Goal: Task Accomplishment & Management: Manage account settings

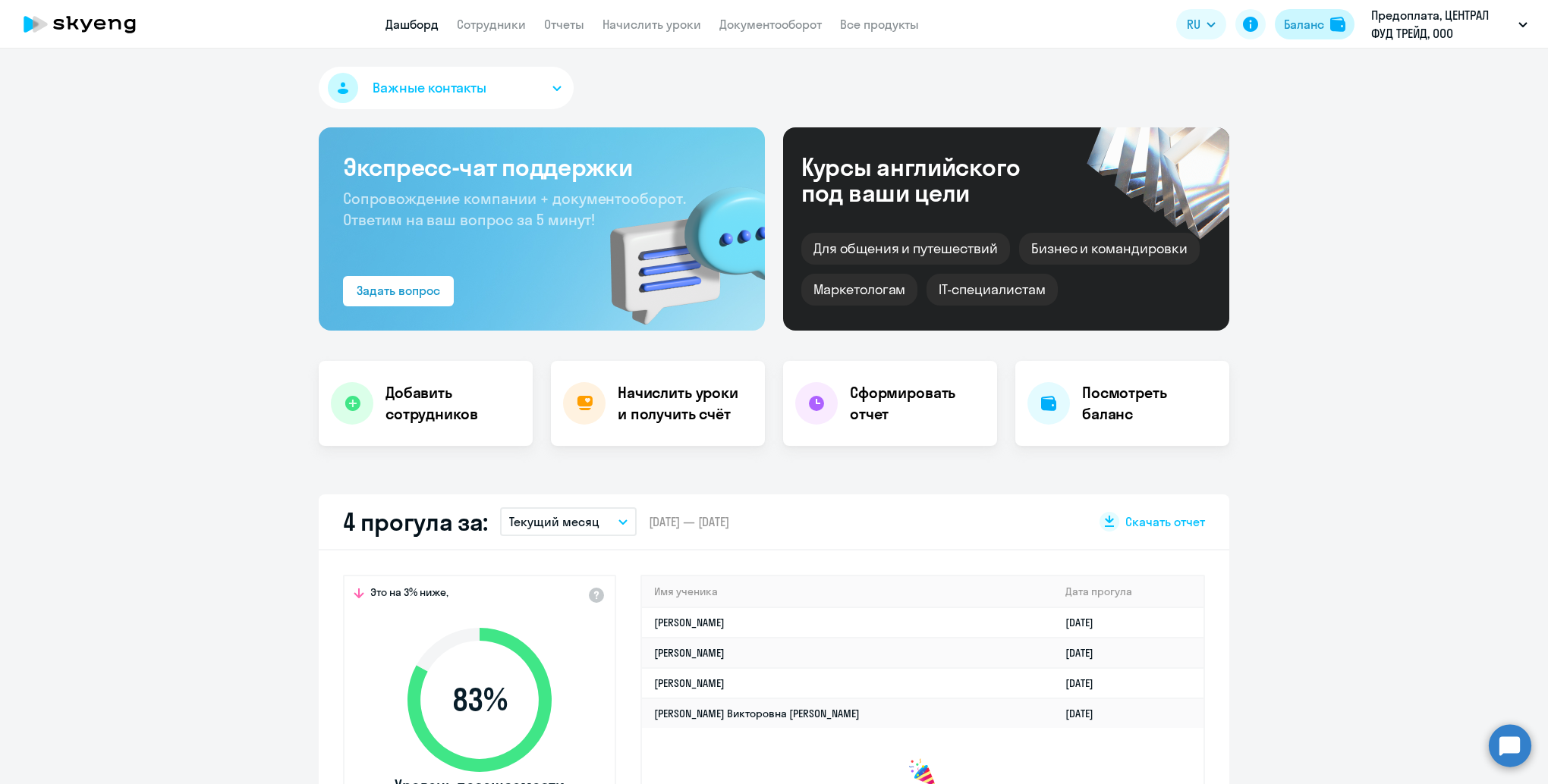
select select "30"
click at [505, 19] on link "Сотрудники" at bounding box center [491, 24] width 69 height 15
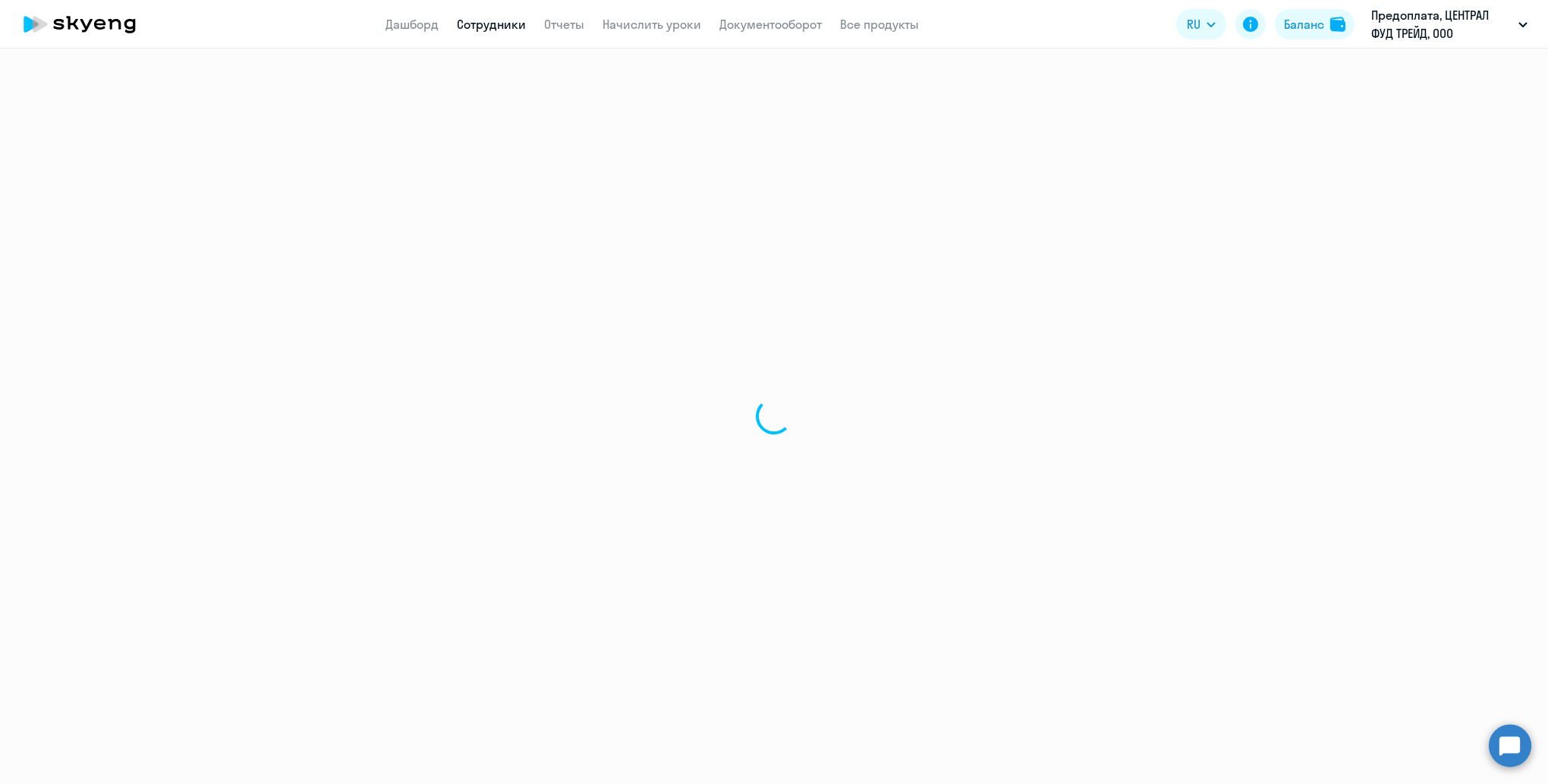
select select "30"
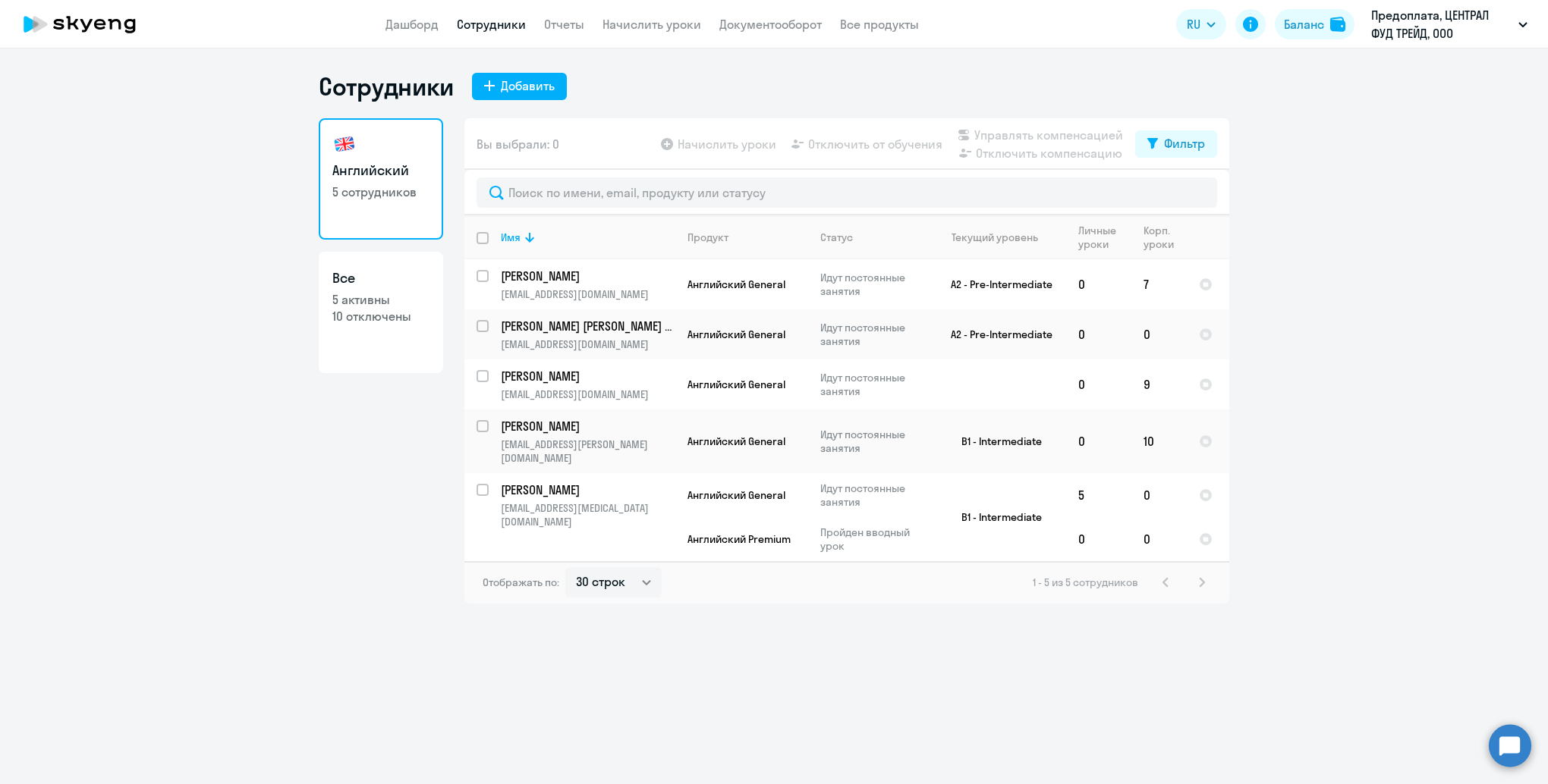
click at [1202, 573] on div "1 - 5 из 5 сотрудников" at bounding box center [1121, 582] width 178 height 18
click at [561, 25] on link "Отчеты" at bounding box center [564, 24] width 40 height 15
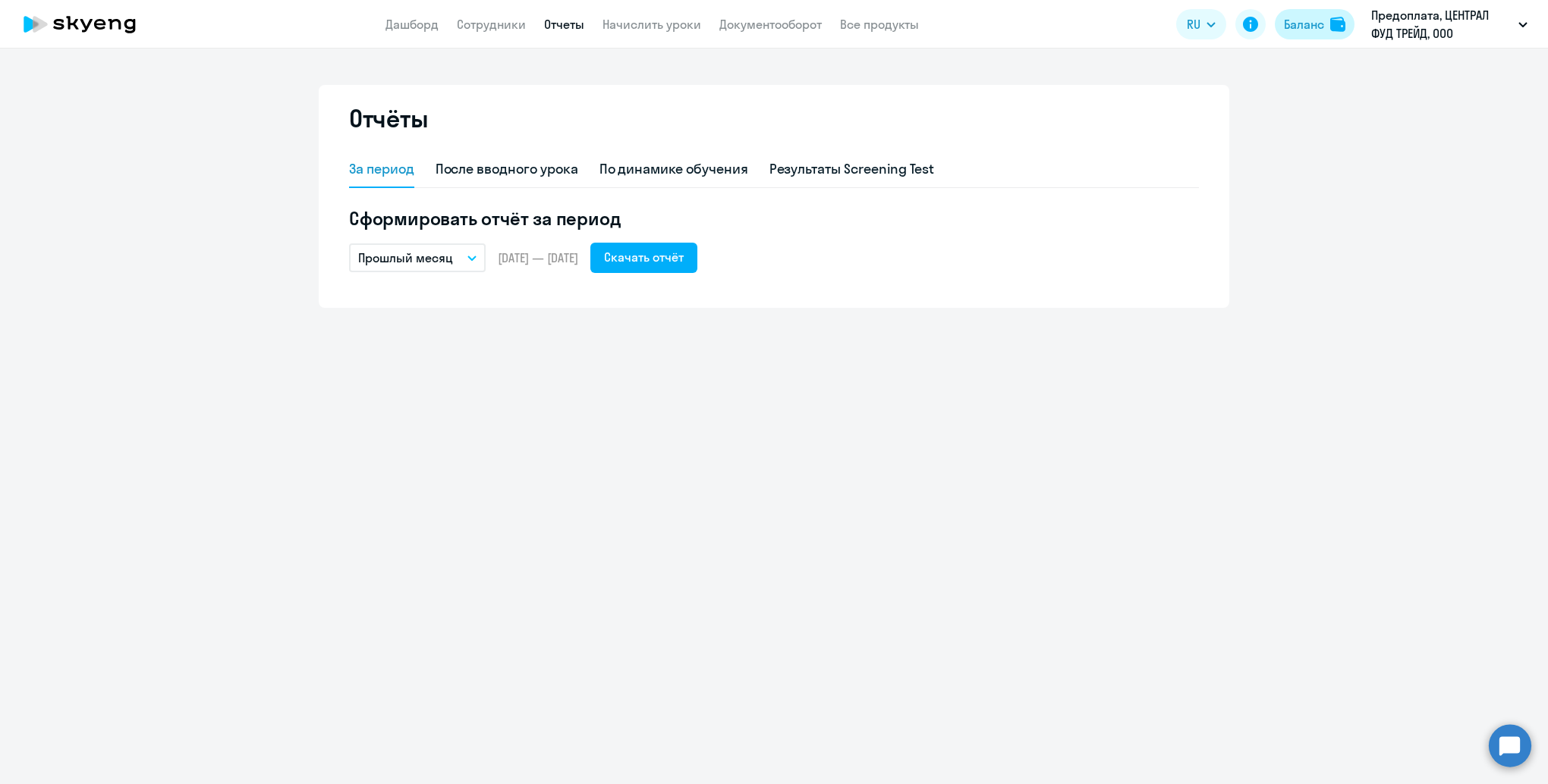
click at [1304, 26] on div "Баланс" at bounding box center [1304, 24] width 40 height 18
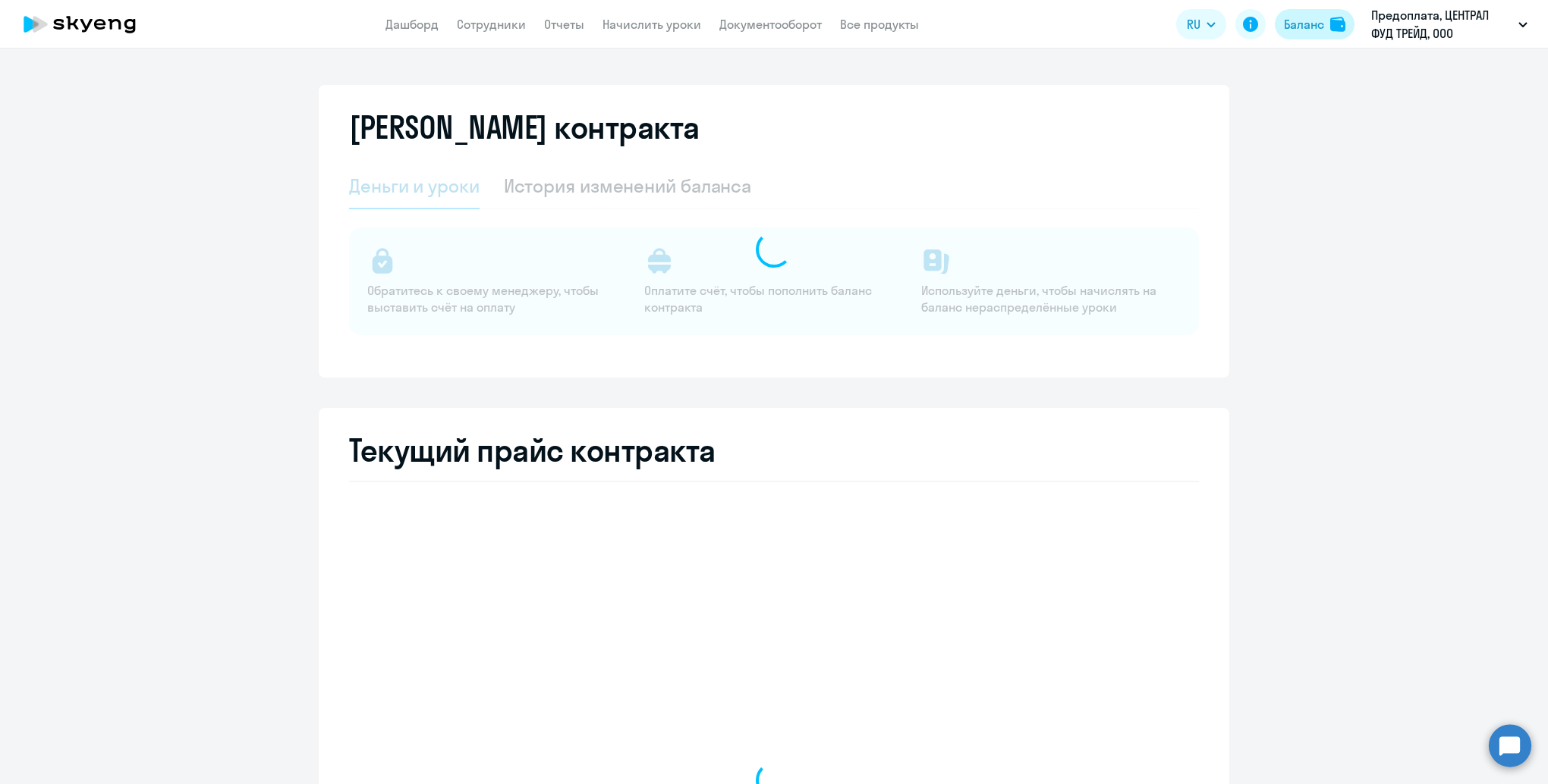
select select "english_adult_not_native_speaker"
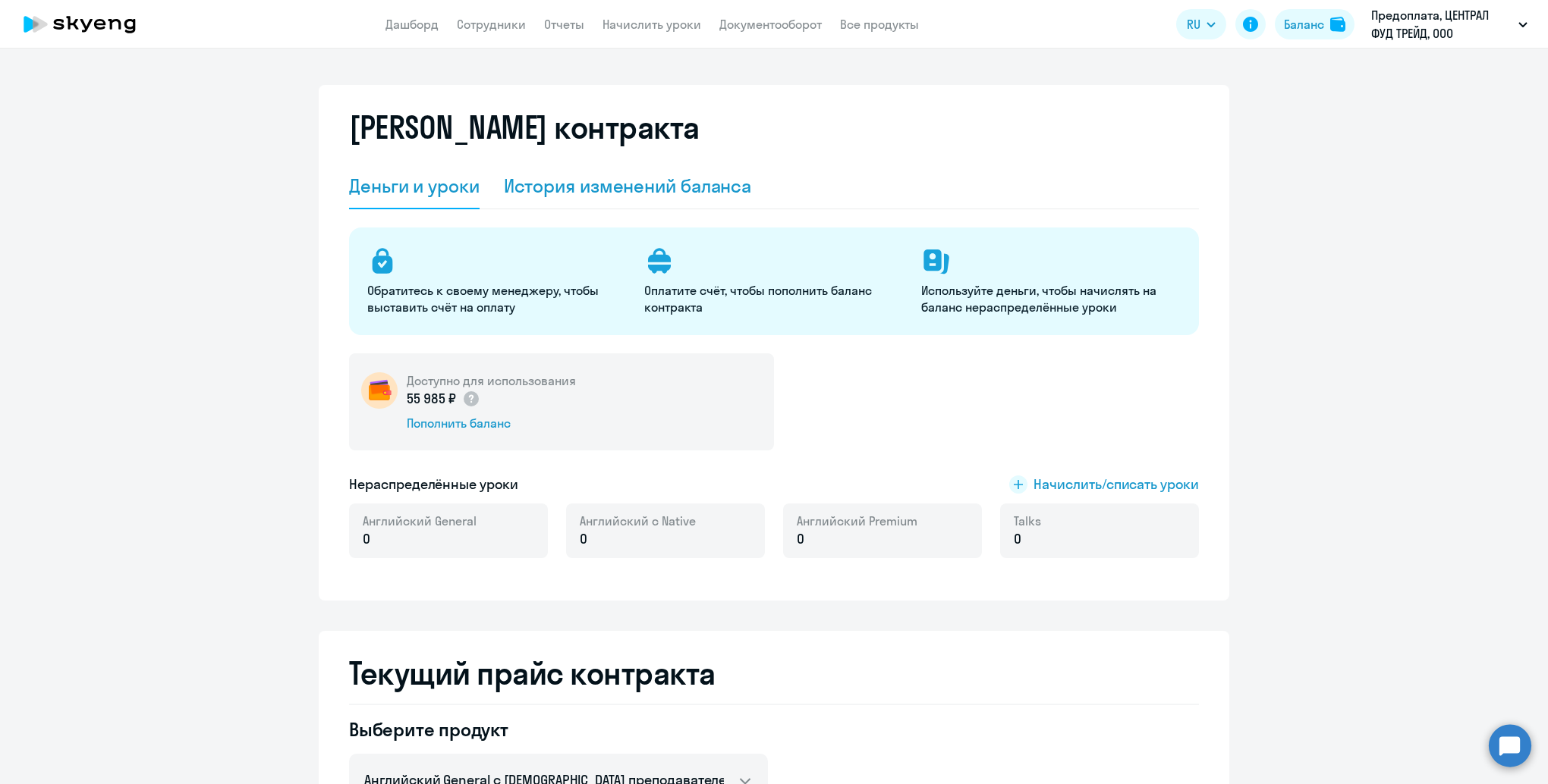
click at [663, 179] on div "История изменений баланса" at bounding box center [628, 185] width 248 height 24
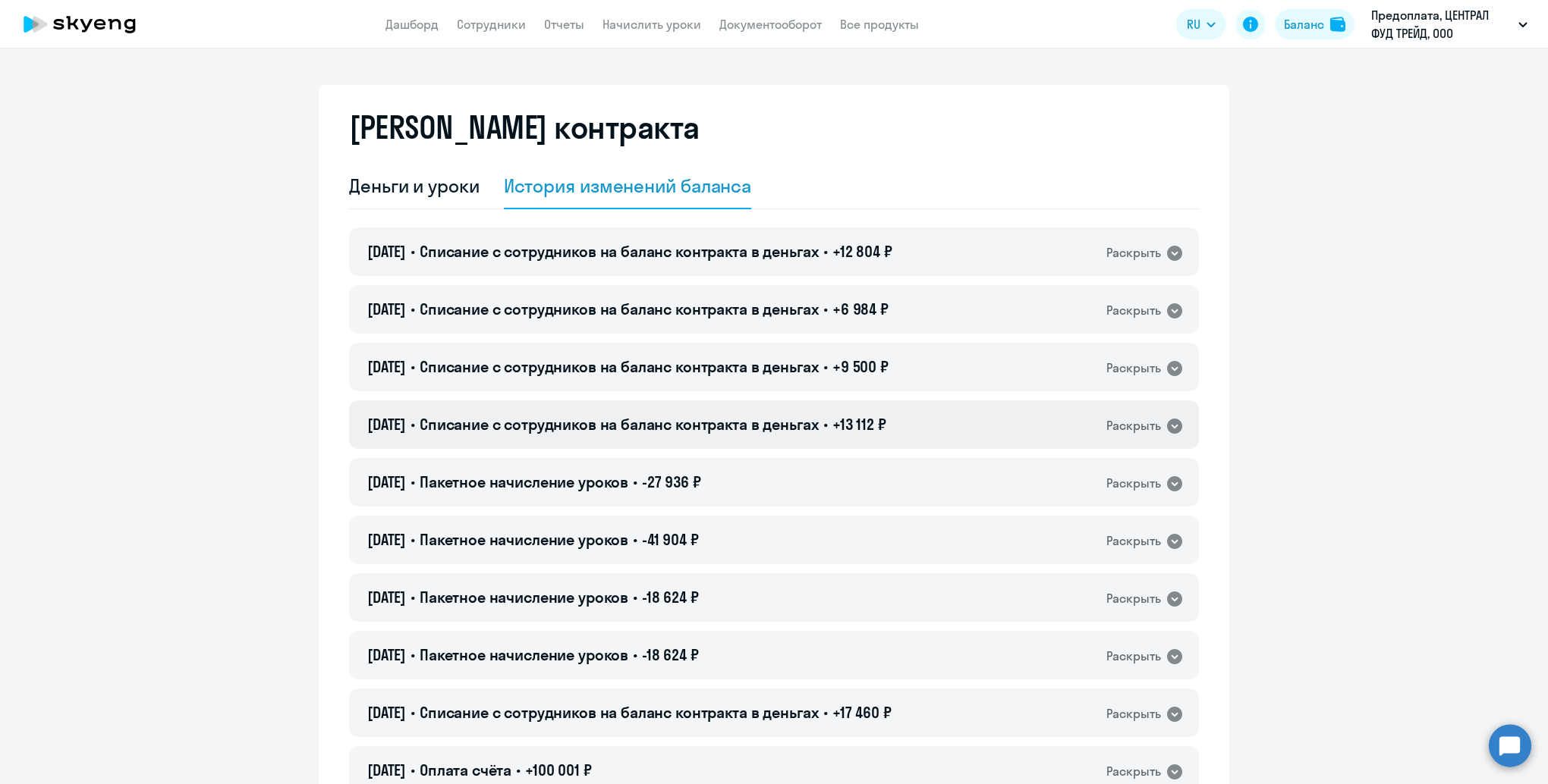
click at [1129, 431] on div "Раскрыть" at bounding box center [1134, 426] width 55 height 19
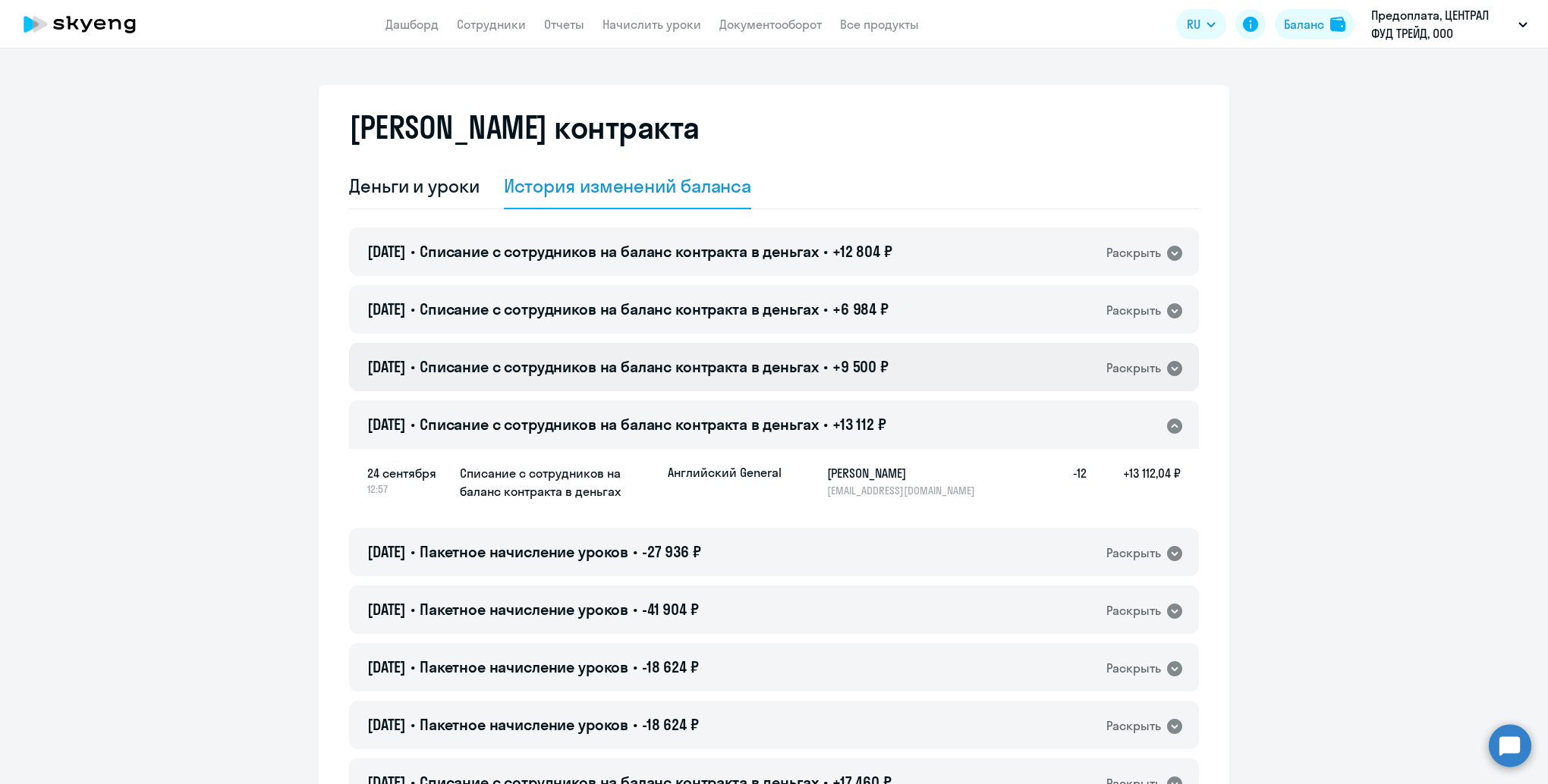
click at [1135, 370] on div "Раскрыть" at bounding box center [1134, 368] width 55 height 19
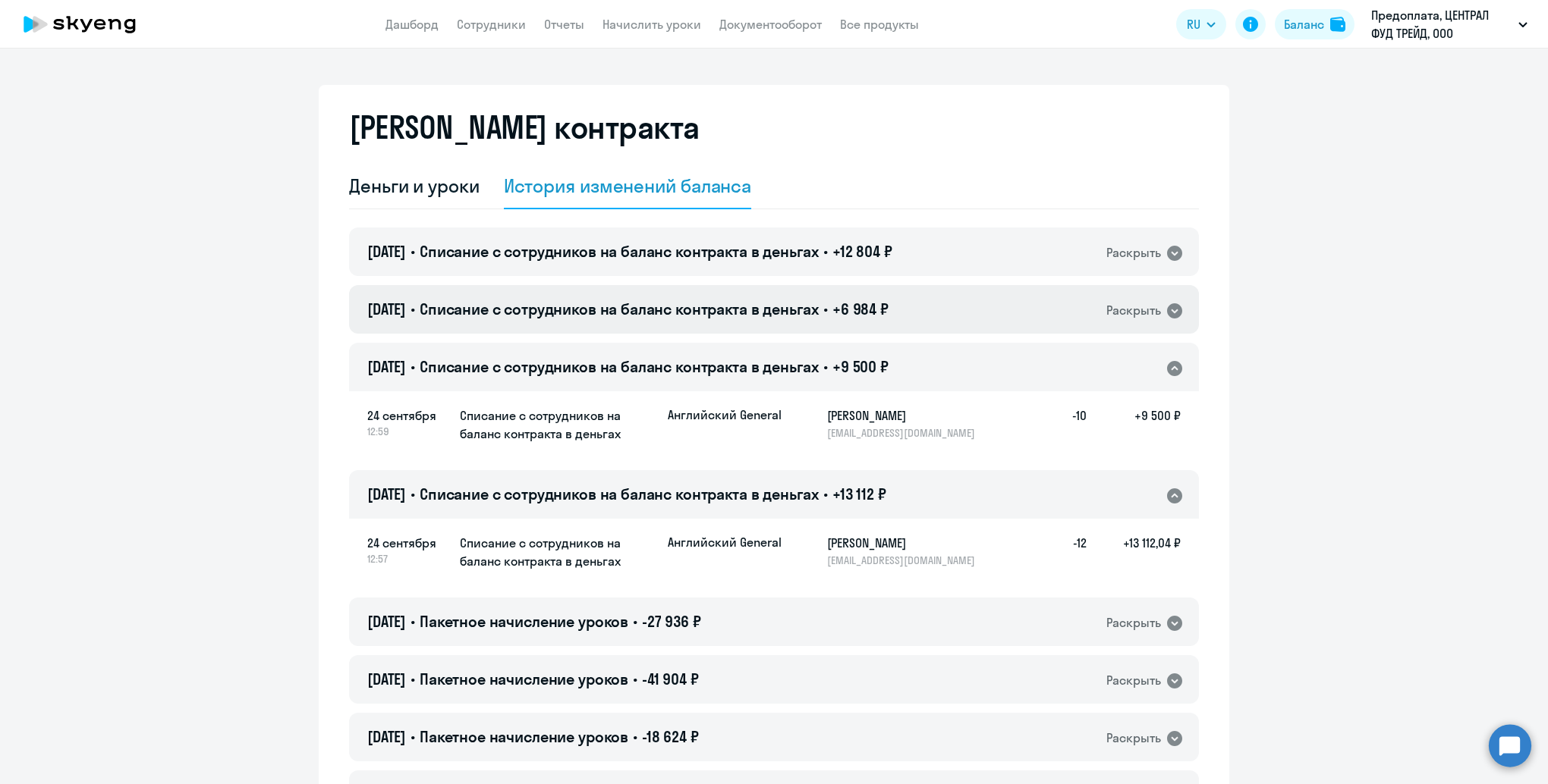
click at [1135, 314] on div "Раскрыть" at bounding box center [1134, 310] width 55 height 19
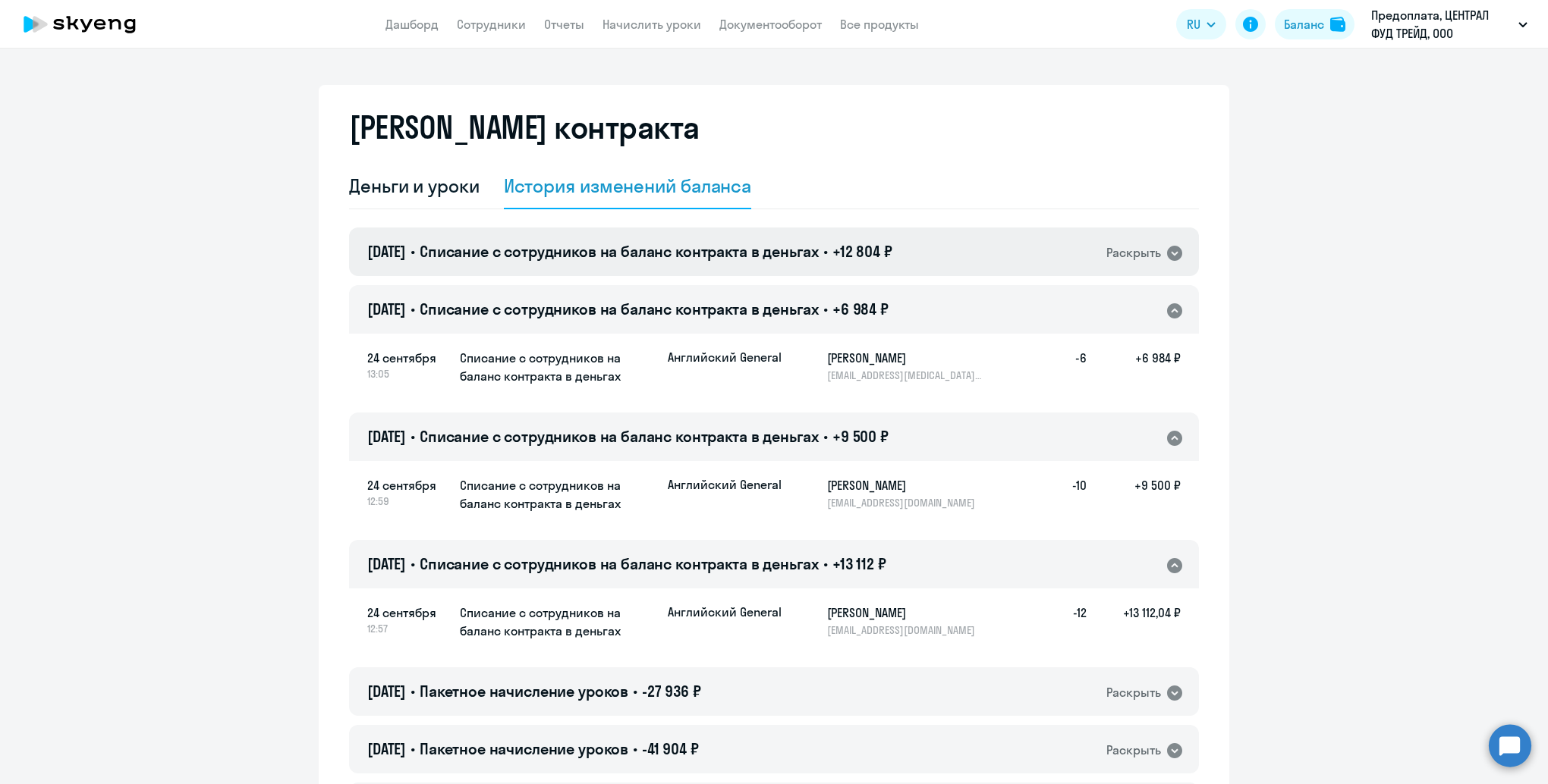
click at [1138, 256] on div "Раскрыть" at bounding box center [1134, 252] width 55 height 19
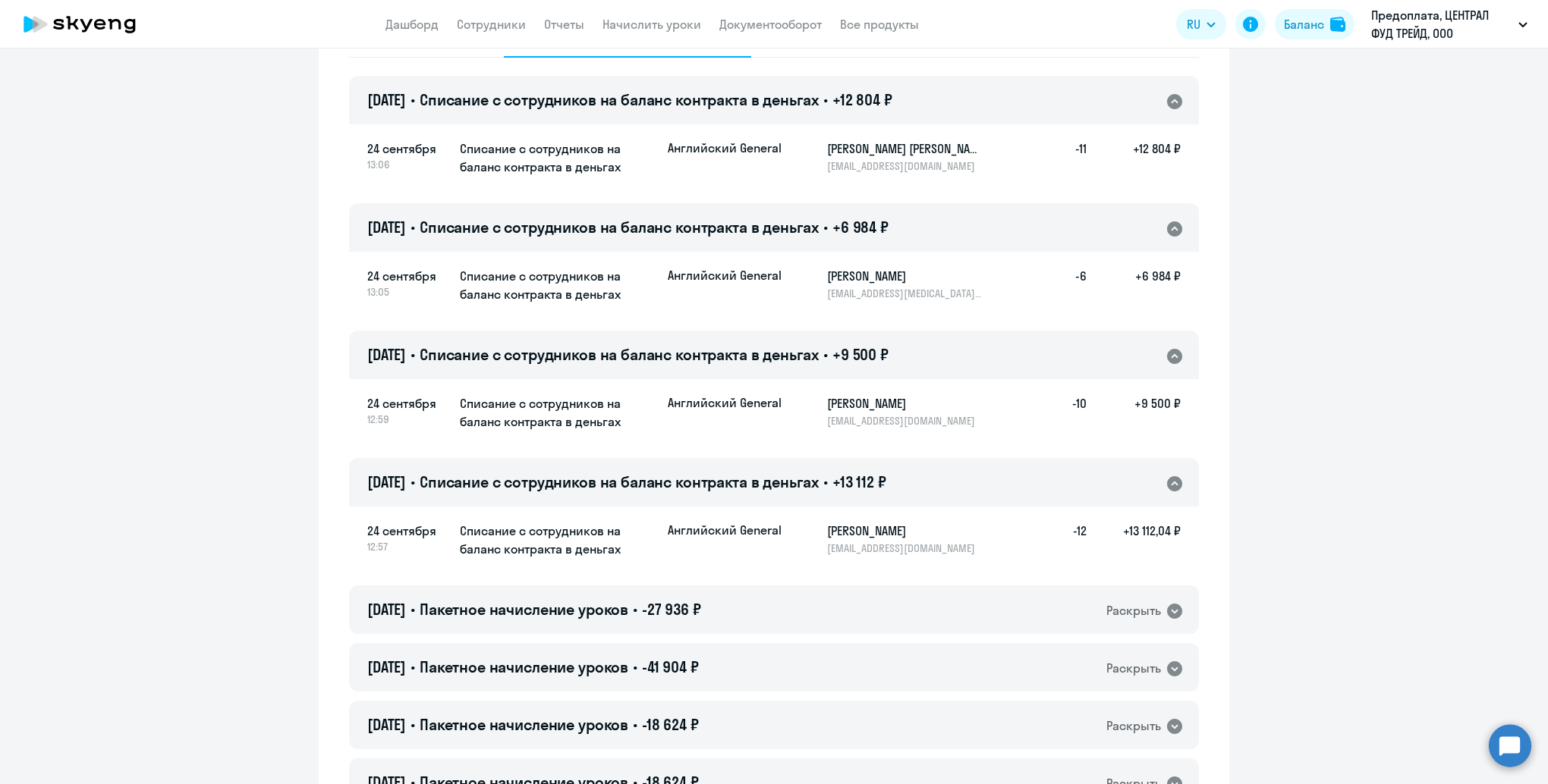
scroll to position [75, 0]
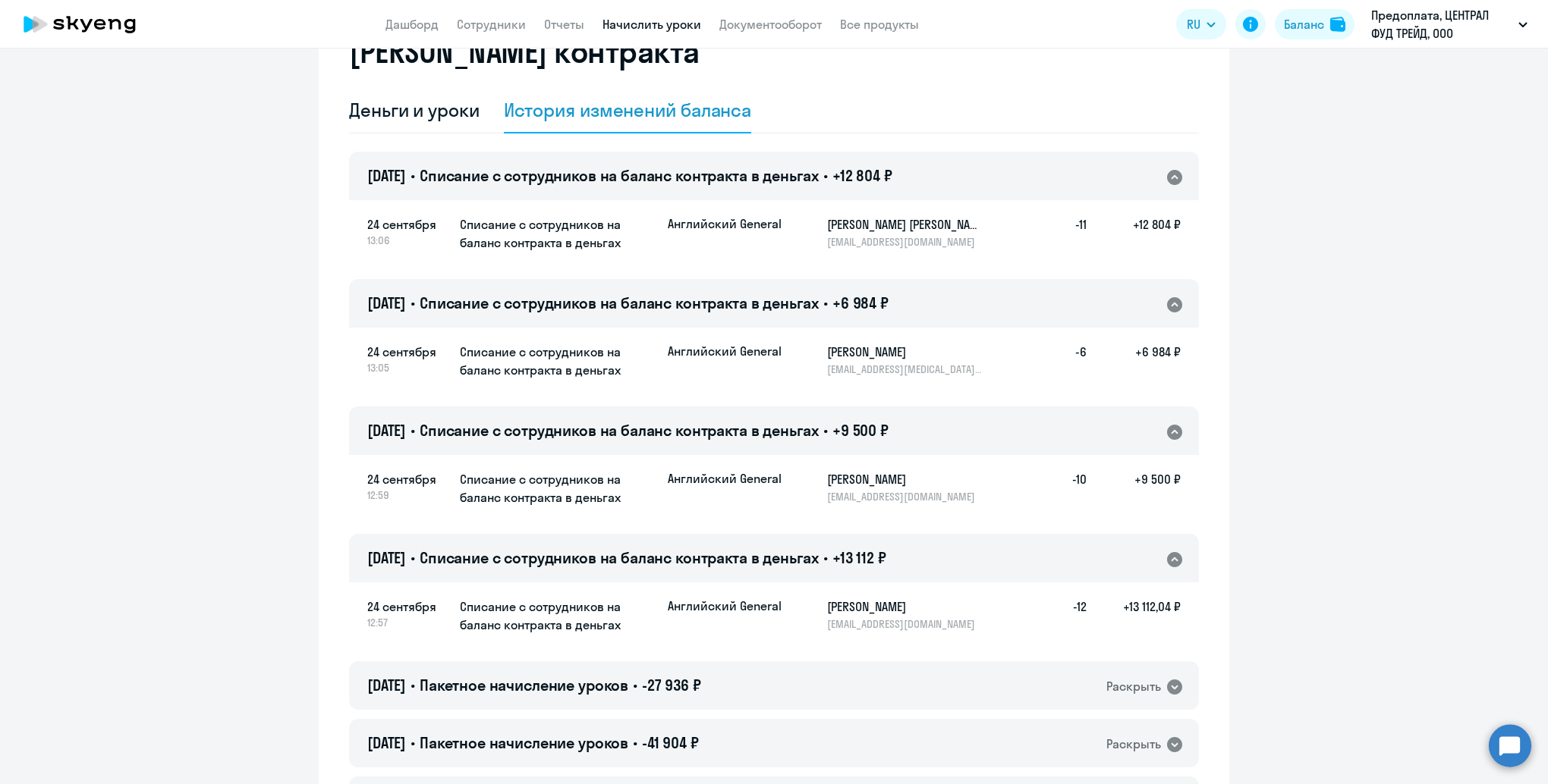
click at [667, 24] on link "Начислить уроки" at bounding box center [652, 24] width 99 height 15
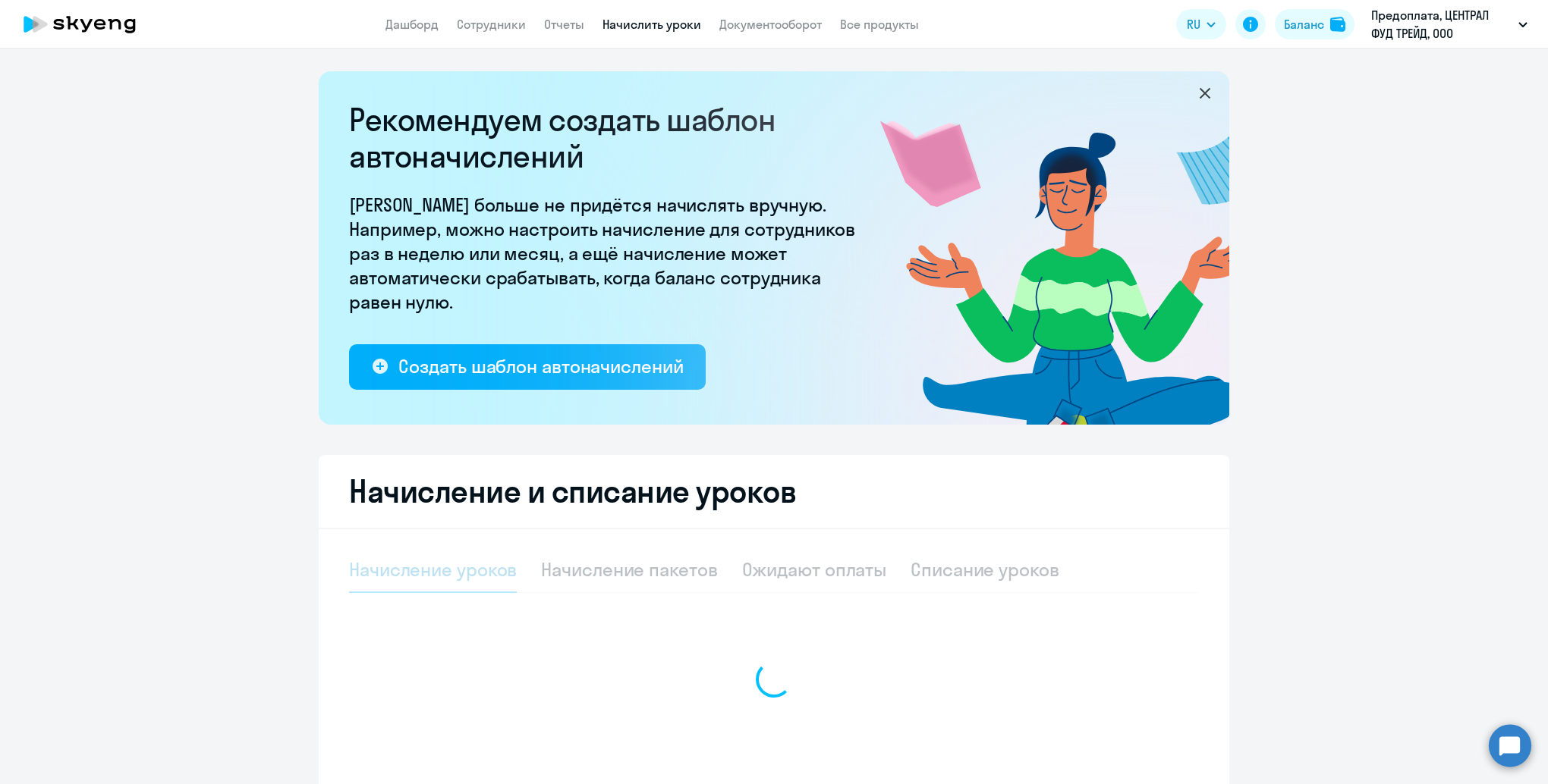
select select "10"
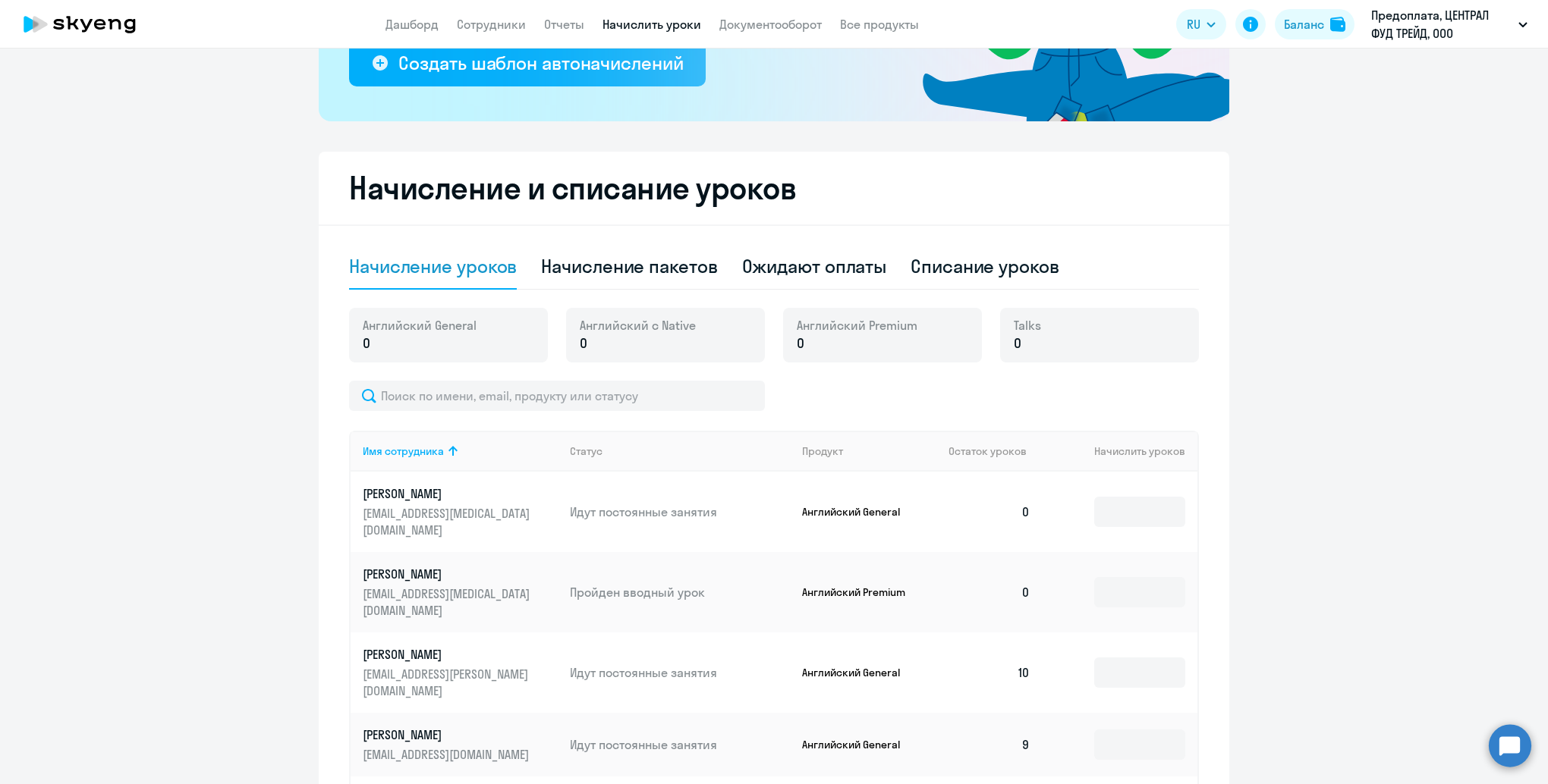
scroll to position [455, 0]
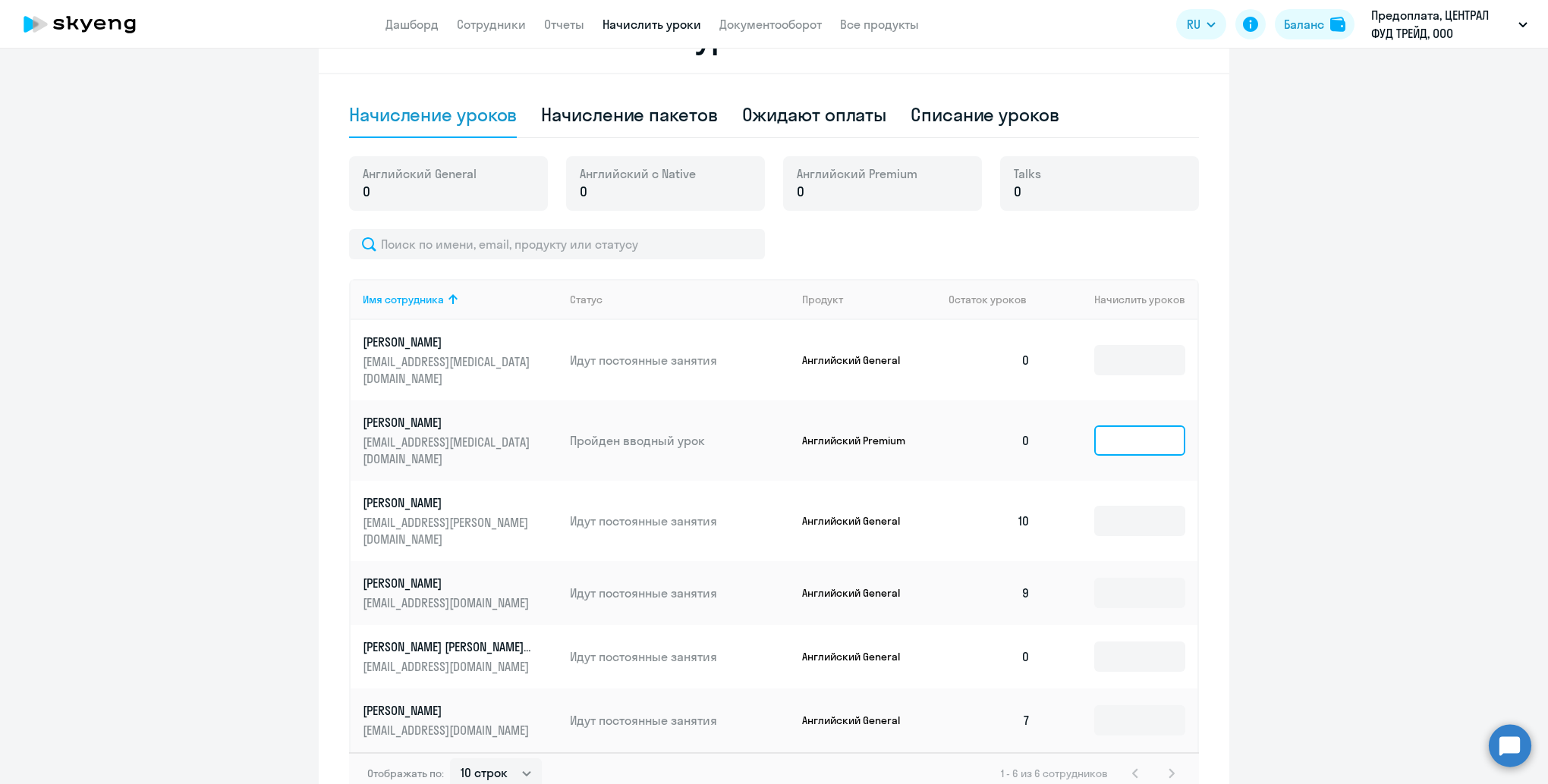
click at [1132, 426] on input at bounding box center [1140, 441] width 91 height 31
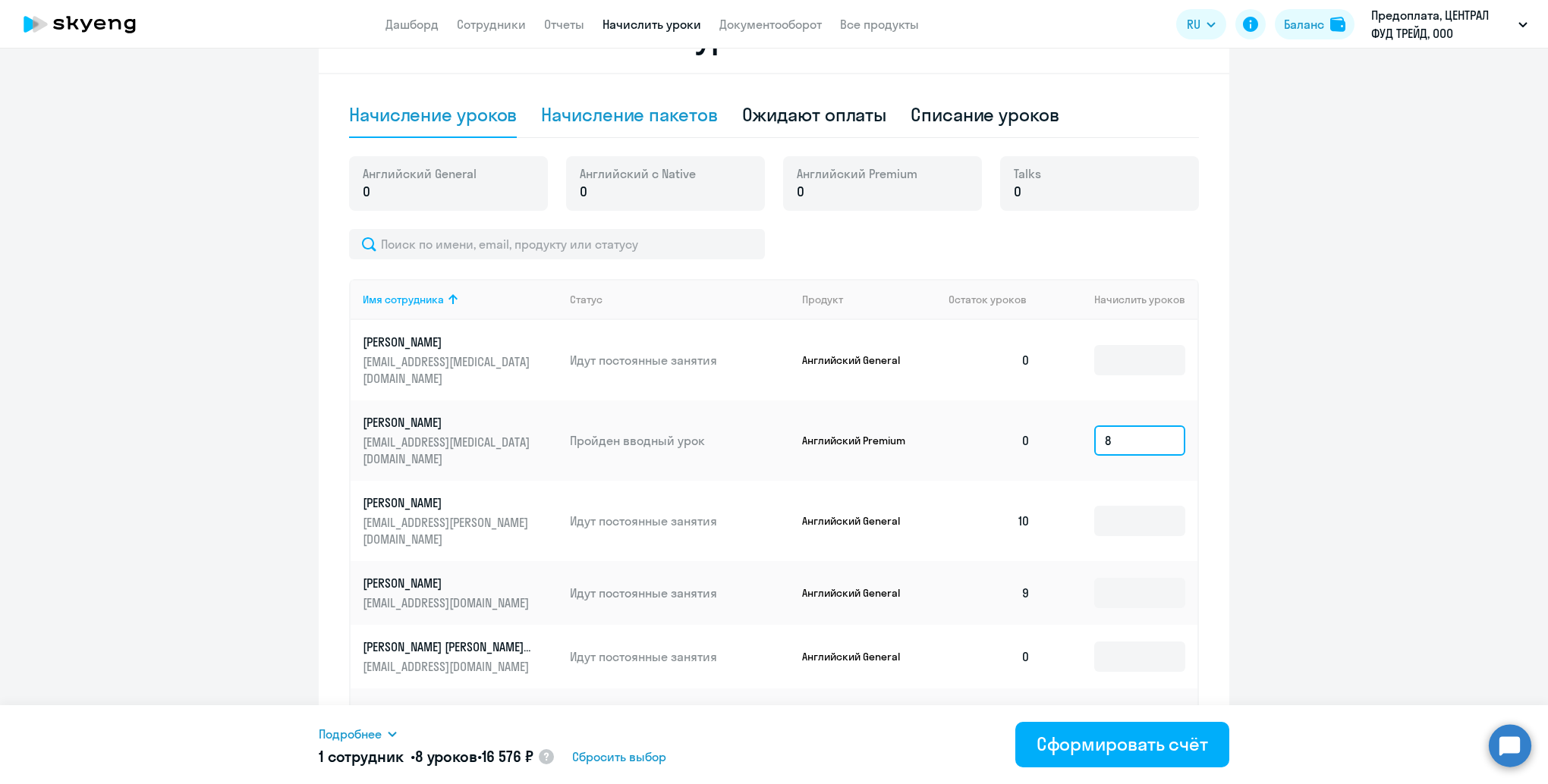
type input "8"
click at [656, 117] on div "Начисление пакетов" at bounding box center [629, 114] width 176 height 24
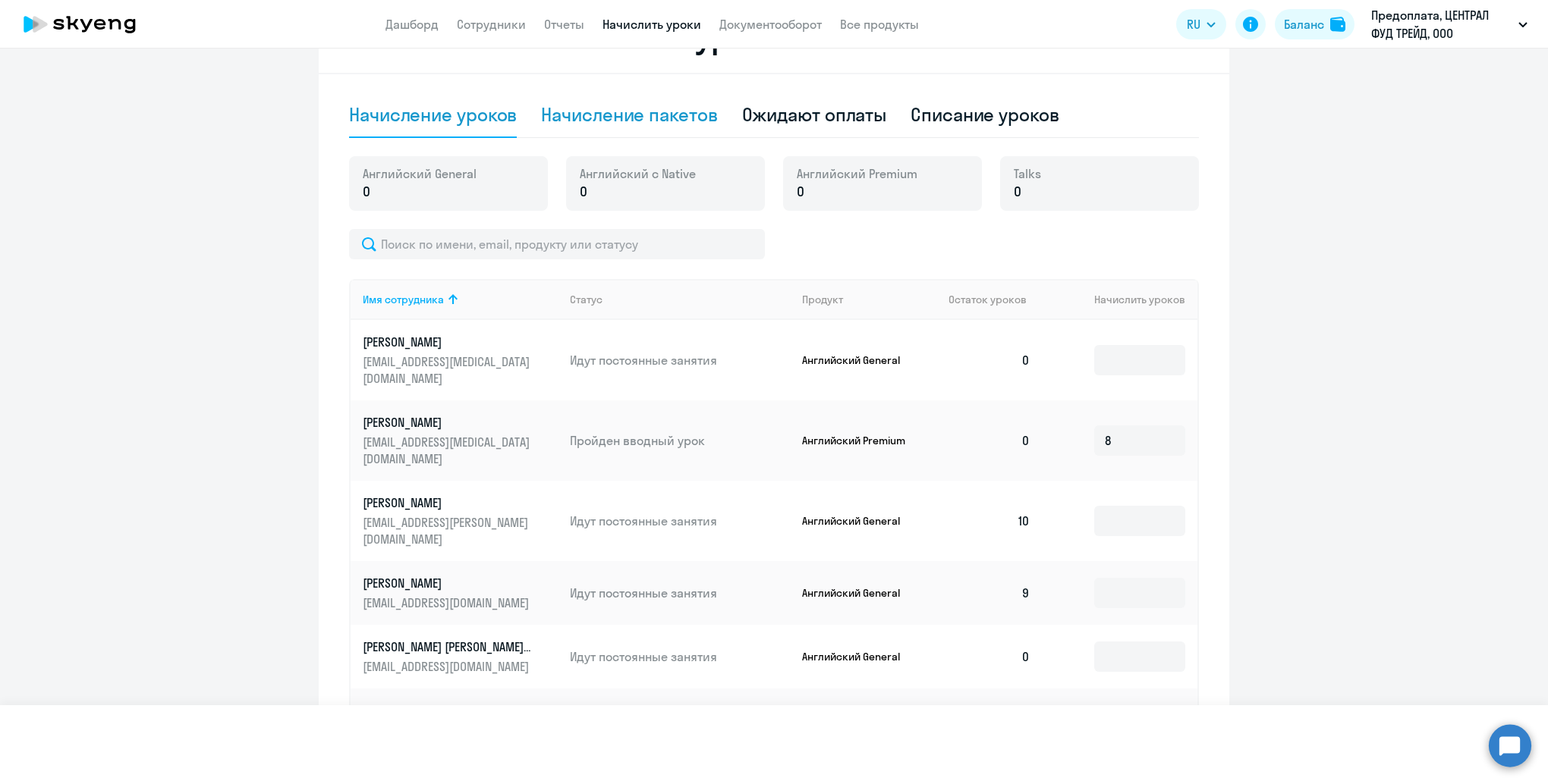
select select "10"
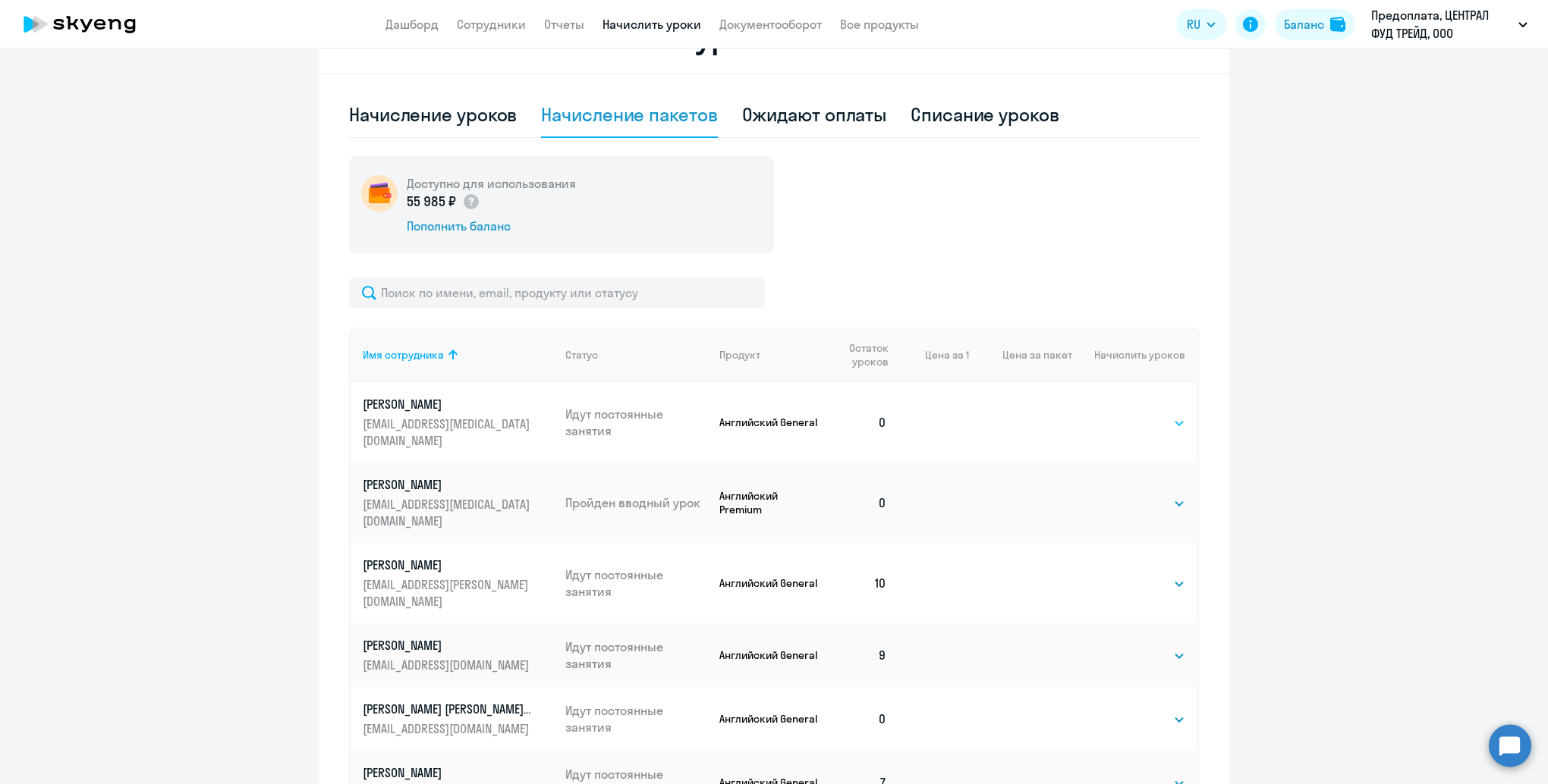
click at [1154, 415] on select "Выбрать 4 8 16 32 64 96 128" at bounding box center [1154, 423] width 62 height 18
select select "8"
click at [1123, 414] on select "Выбрать 4 8 16 32 64 96 128" at bounding box center [1154, 423] width 62 height 18
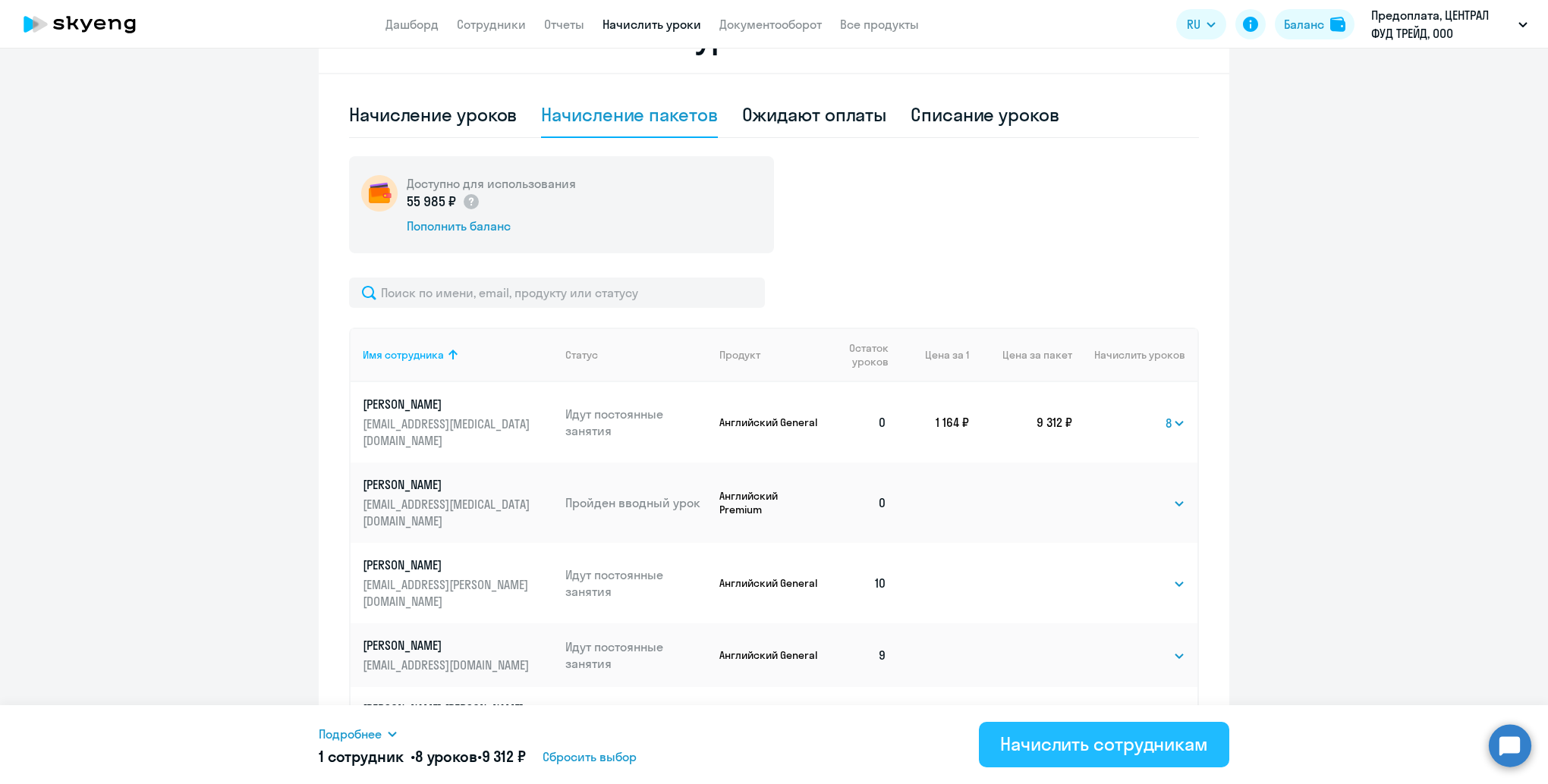
click at [1120, 743] on div "Начислить сотрудникам" at bounding box center [1104, 743] width 208 height 24
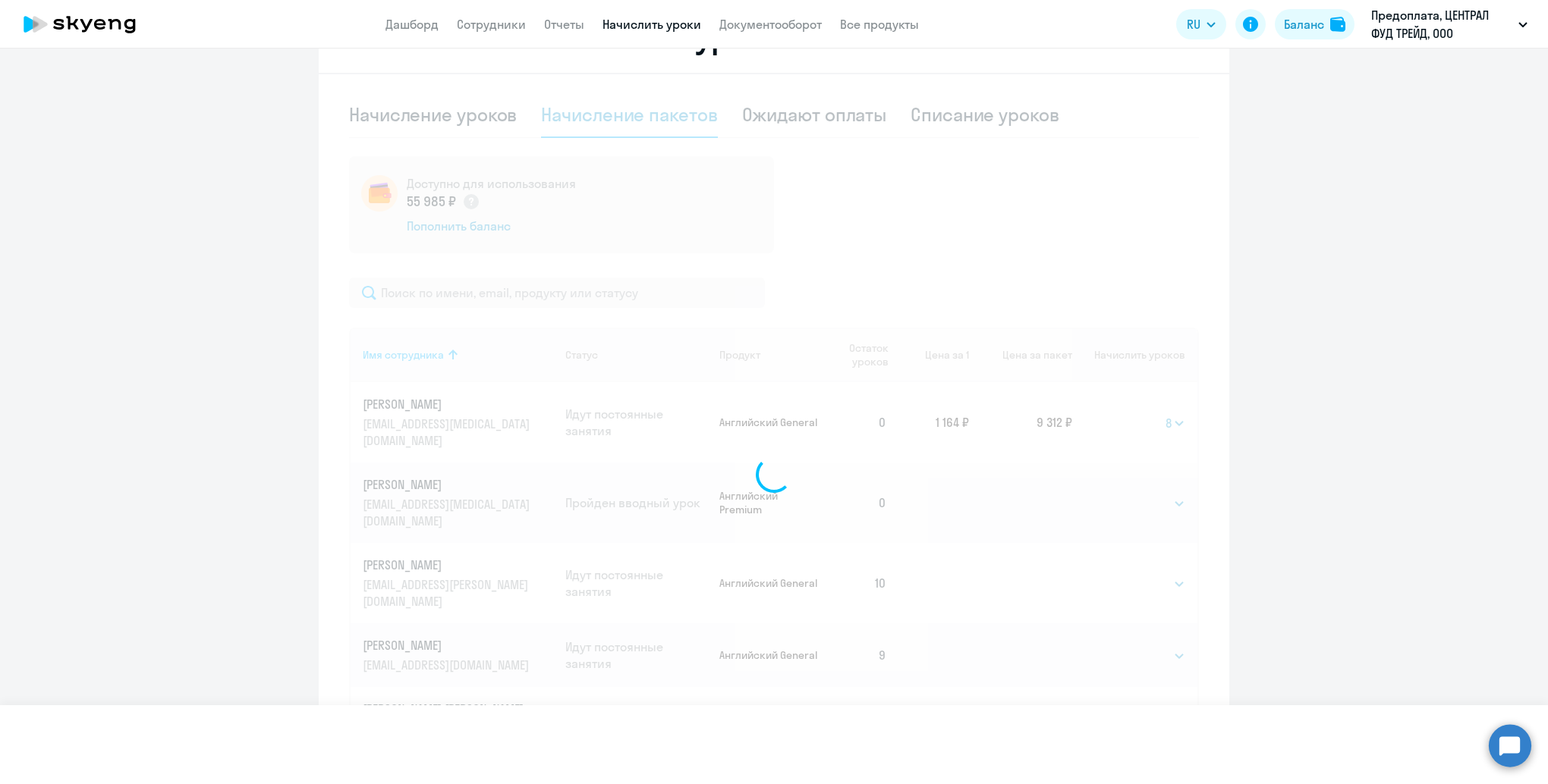
select select
